Goal: Task Accomplishment & Management: Manage account settings

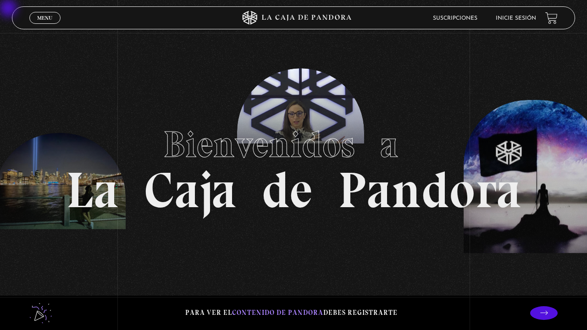
click at [505, 18] on link "Inicie sesión" at bounding box center [516, 19] width 40 height 6
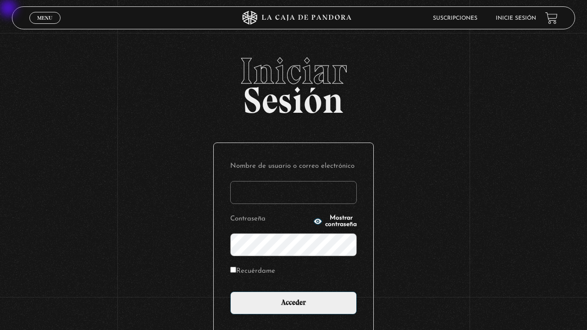
click at [324, 189] on input "Nombre de usuario o correo electrónico" at bounding box center [293, 192] width 127 height 23
type input "[EMAIL_ADDRESS][DOMAIN_NAME]"
